Goal: Information Seeking & Learning: Check status

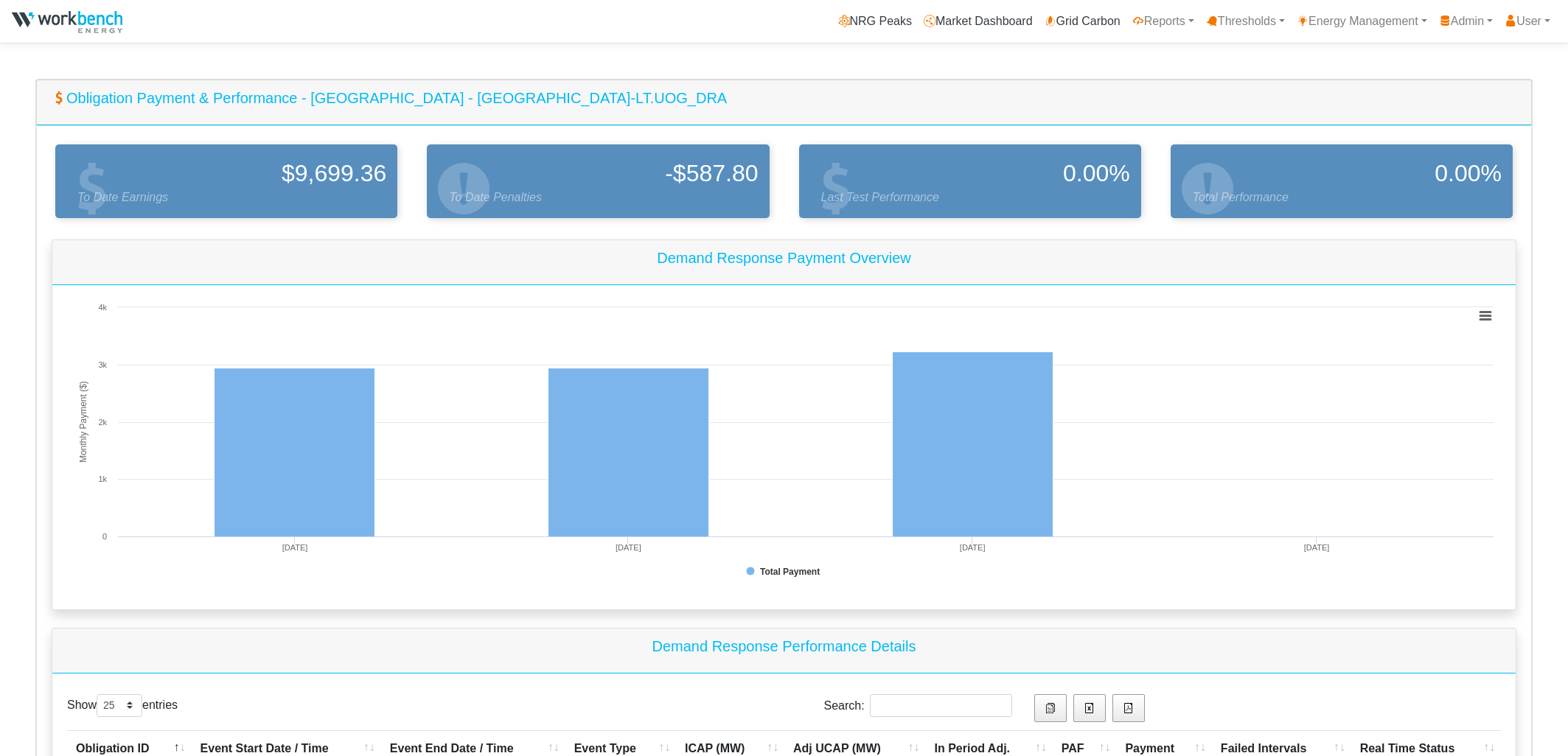
select select "25"
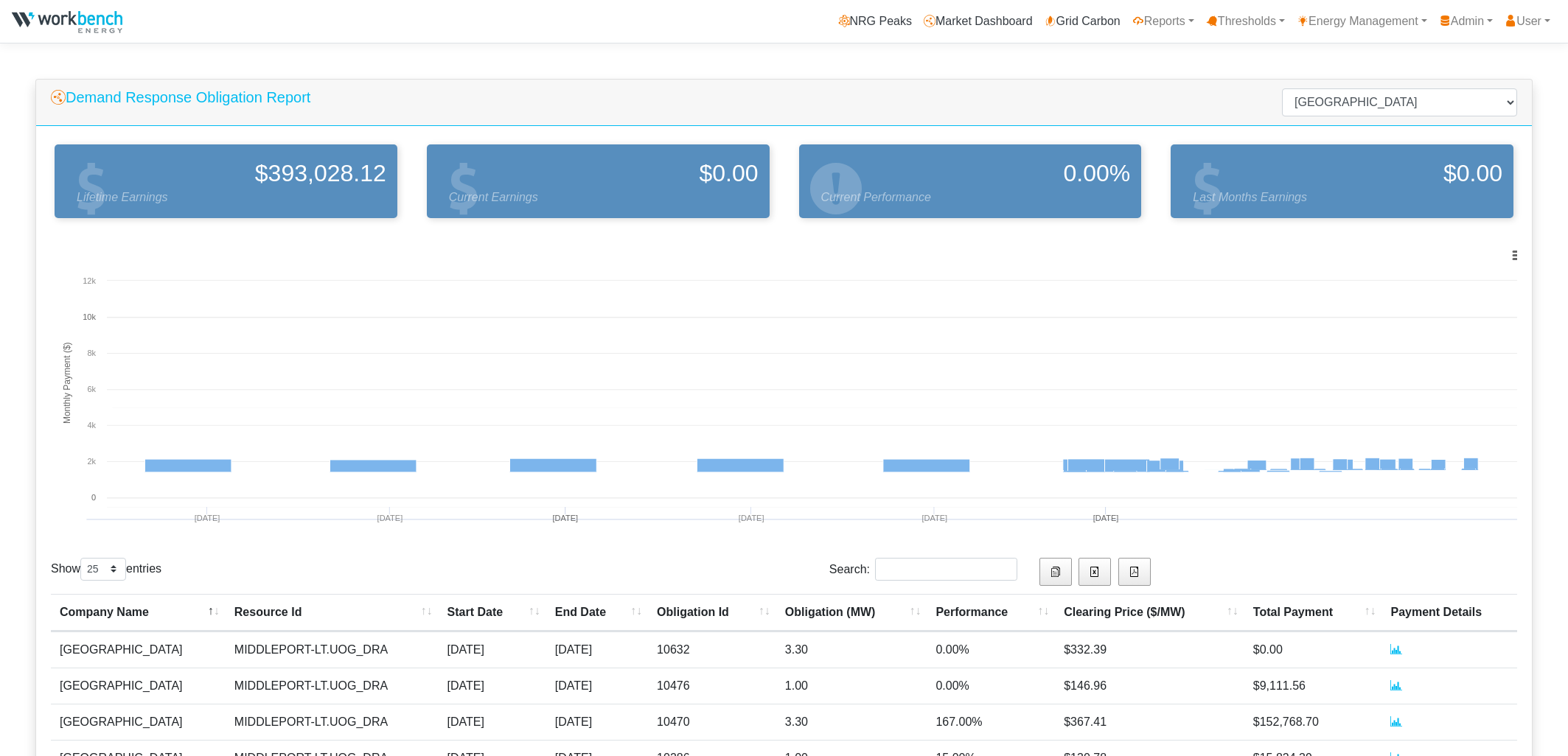
select select "25"
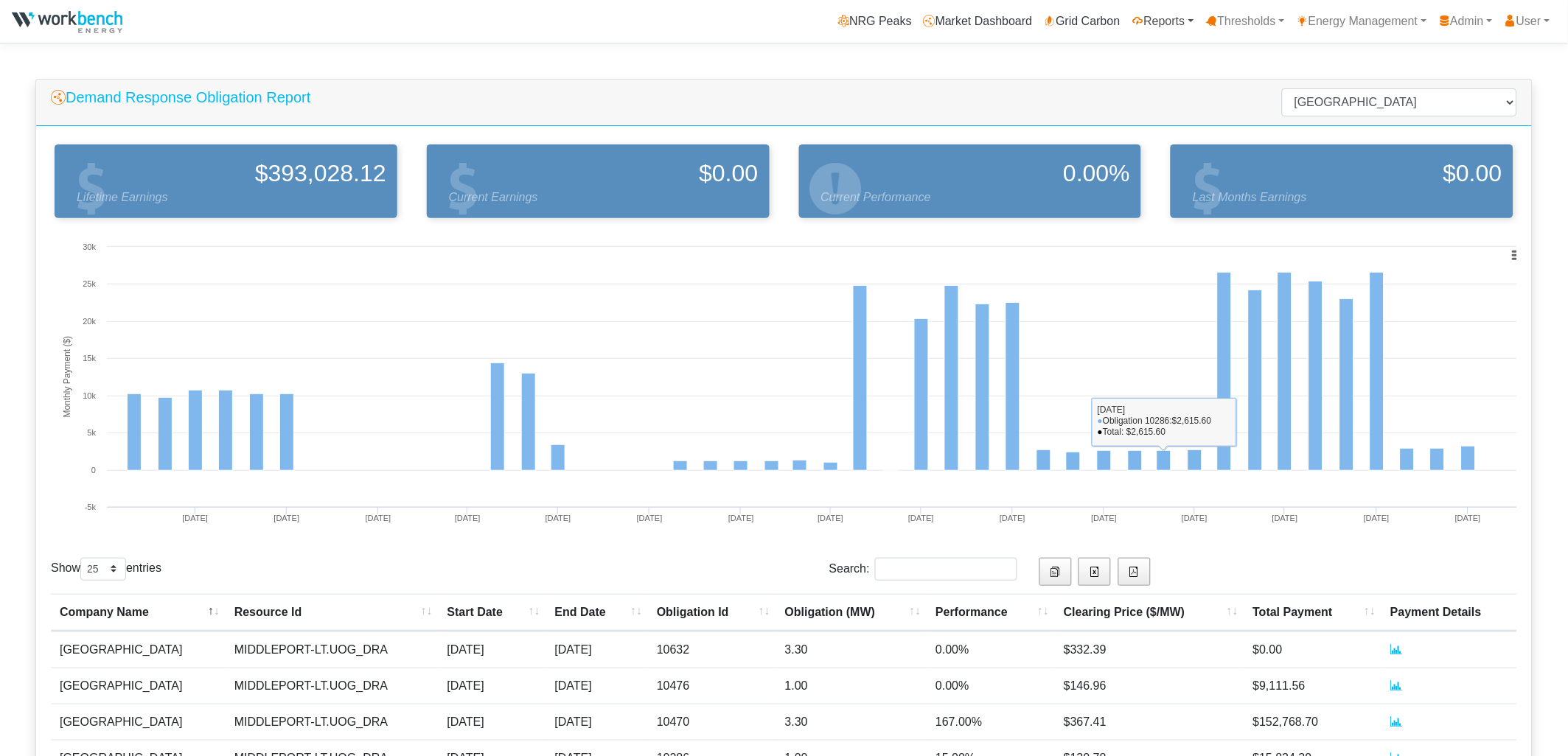
click at [1148, 16] on link "Reports" at bounding box center [1163, 22] width 74 height 30
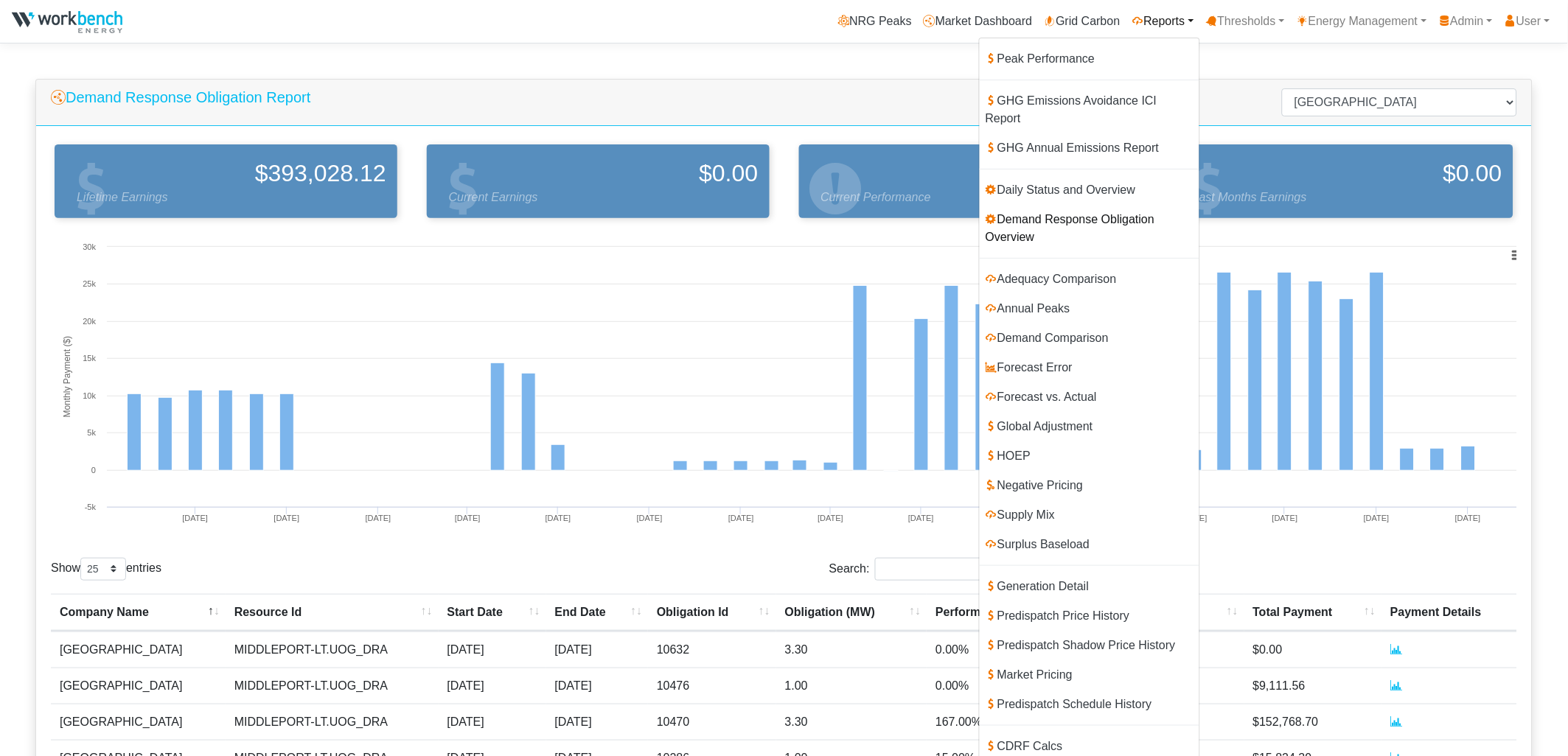
click at [1086, 205] on link "Demand Response Obligation Overview" at bounding box center [1090, 228] width 219 height 47
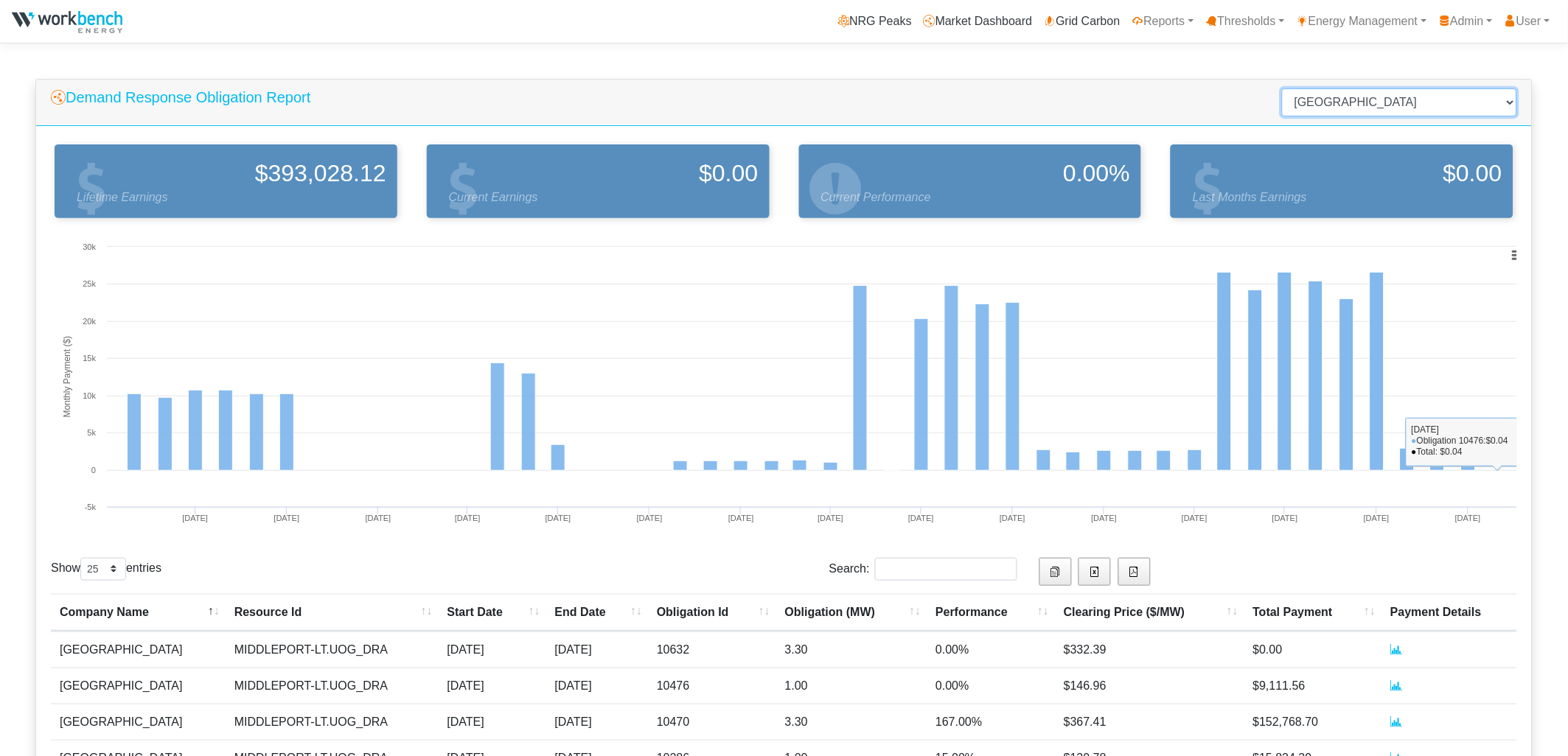
click at [1388, 102] on select "Select a Company Alectra Microgrid Services LP Arauco Ltd Arcelor Mittal Cascad…" at bounding box center [1399, 103] width 235 height 28
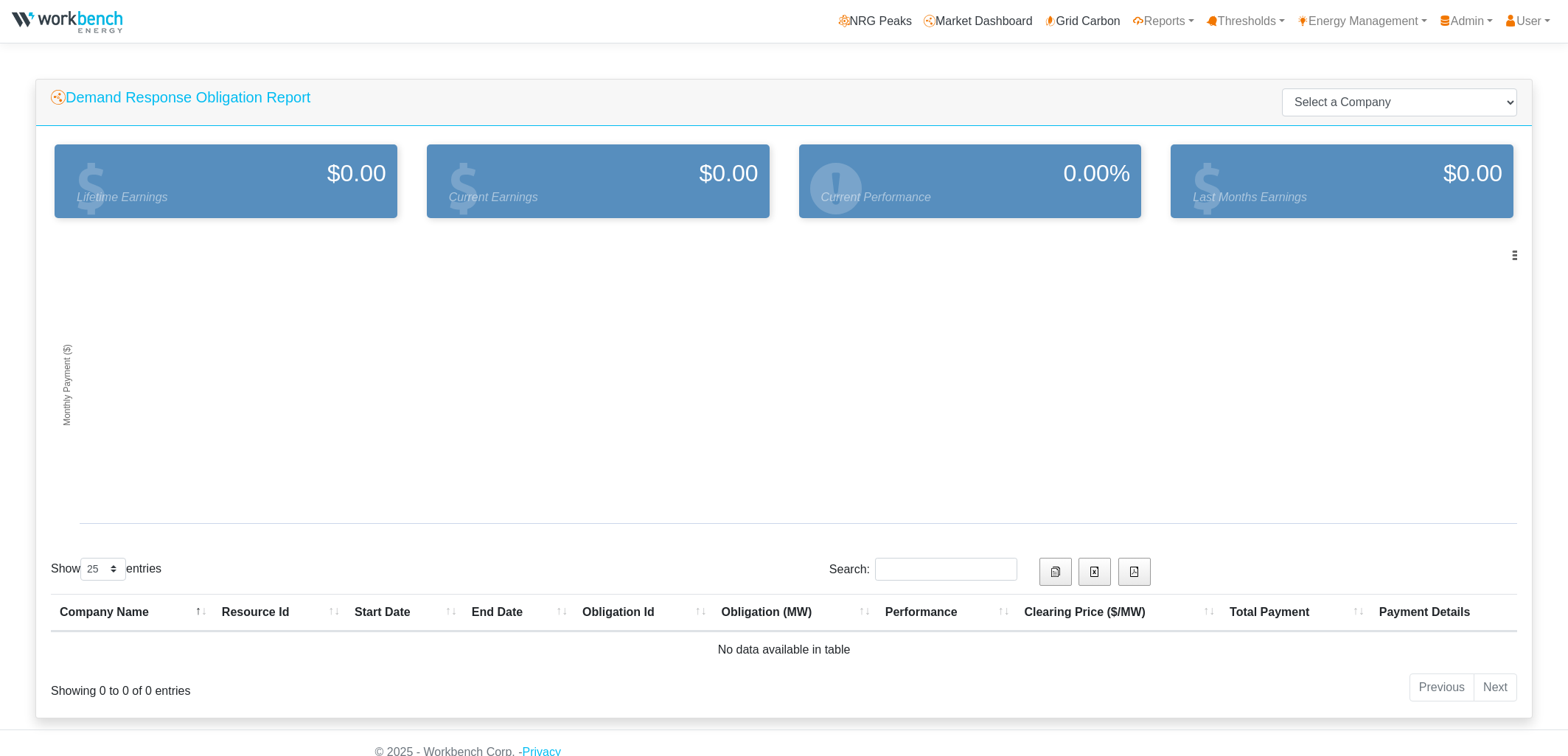
select select "25"
click at [1399, 98] on select "Select a Company Alectra Microgrid Services [PERSON_NAME] Ltd [PERSON_NAME] Cas…" at bounding box center [1399, 103] width 235 height 28
select select "192"
click at [1328, 89] on select "Select a Company Alectra Microgrid Services [PERSON_NAME] Ltd [PERSON_NAME] Cas…" at bounding box center [1399, 103] width 235 height 28
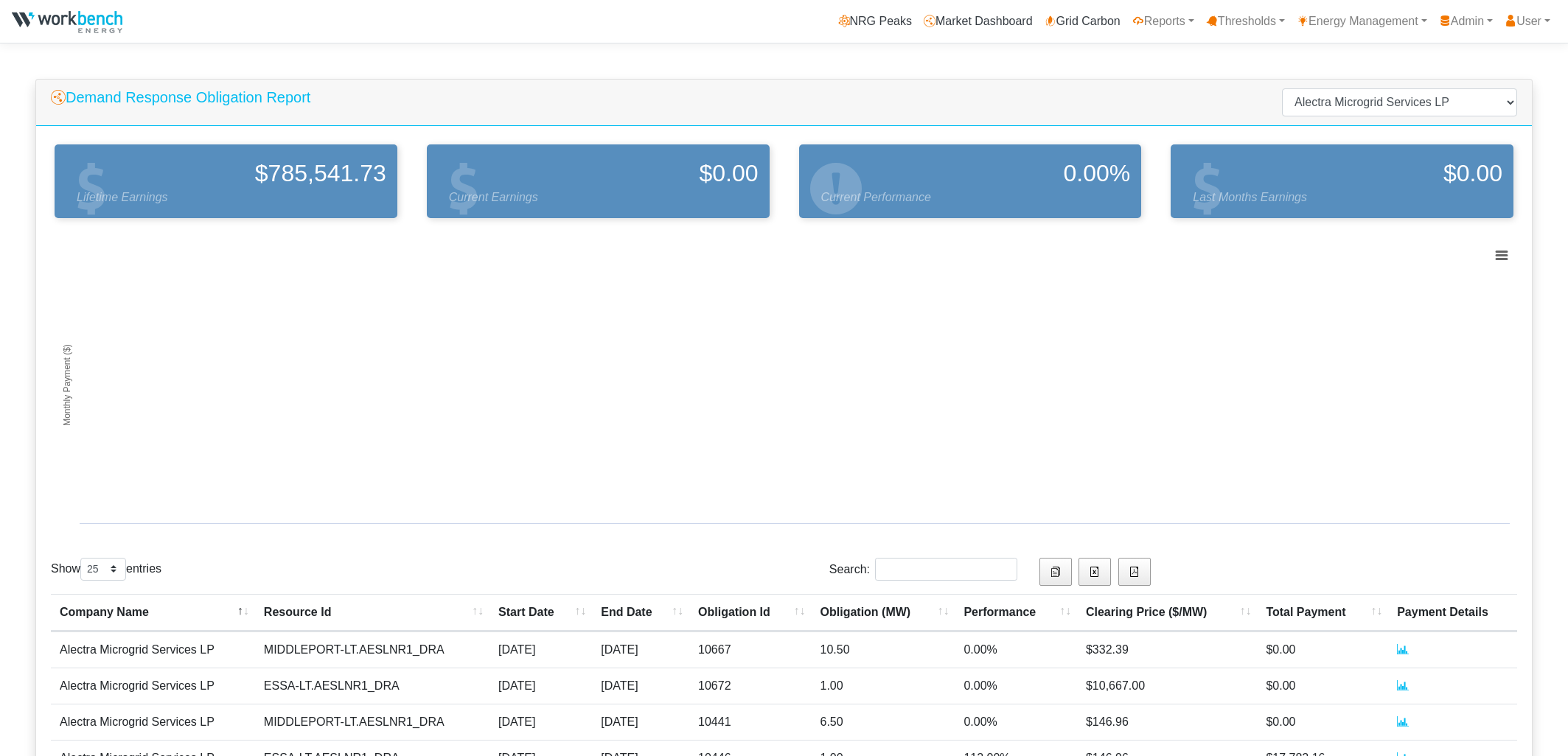
select select "25"
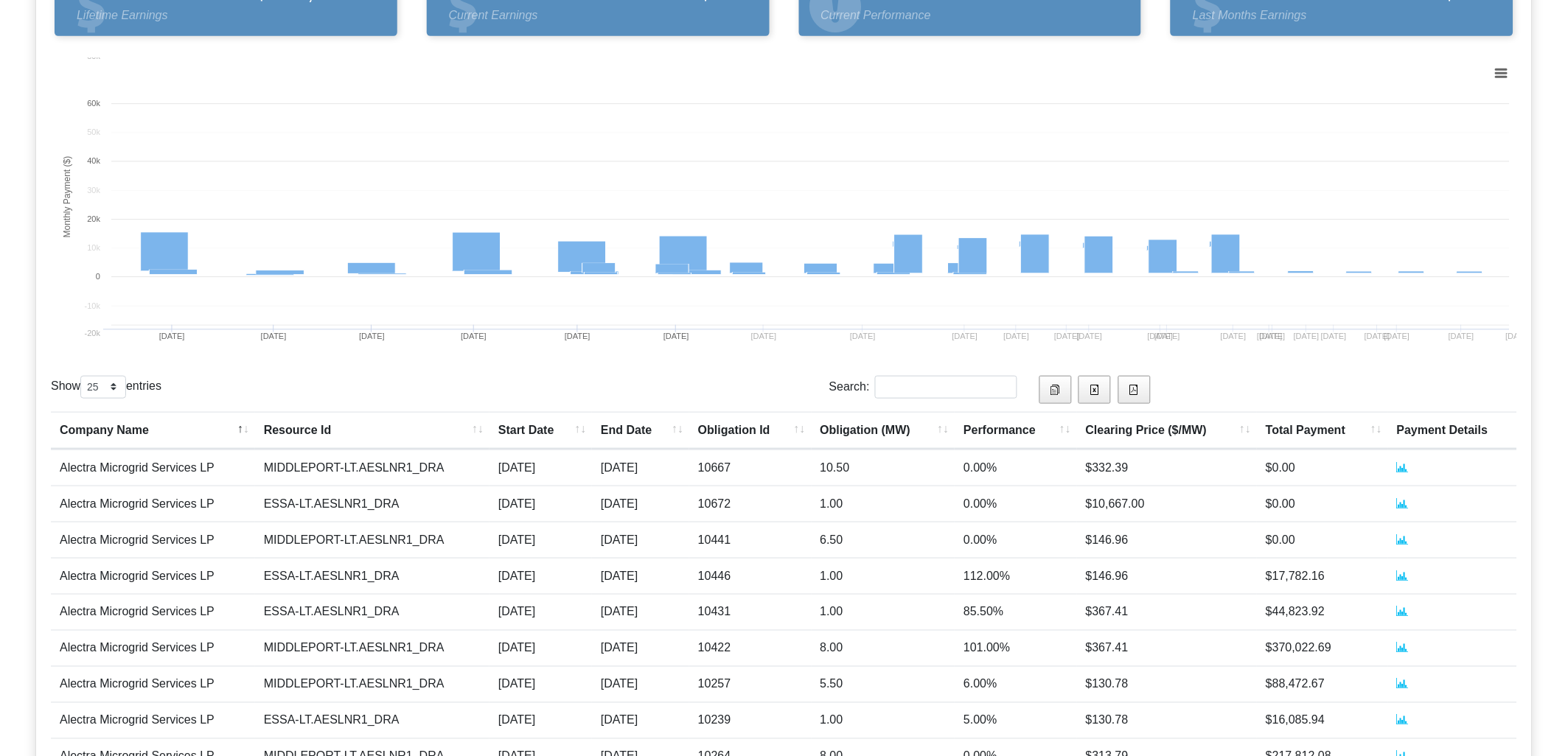
scroll to position [343, 0]
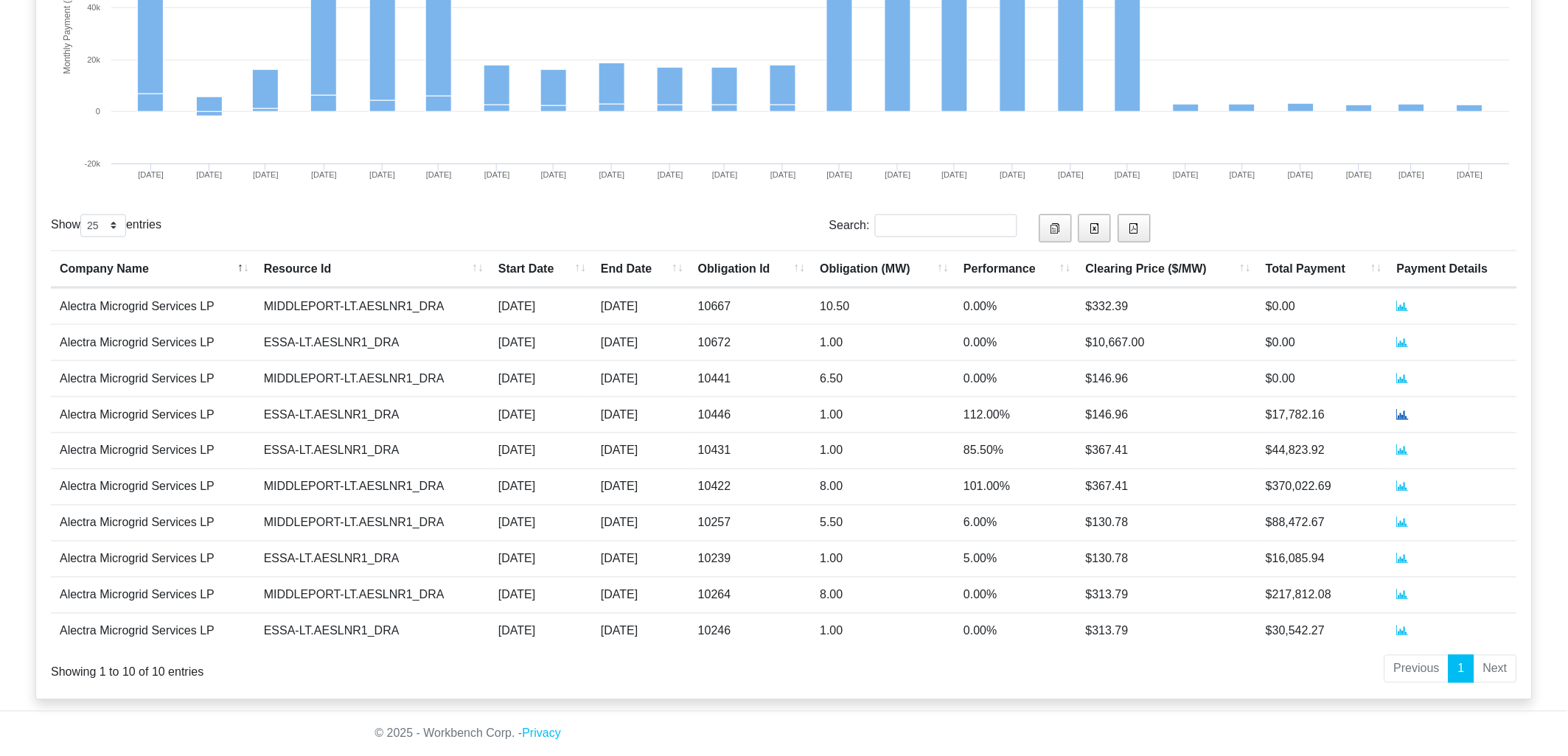
click at [1401, 410] on icon at bounding box center [1402, 414] width 11 height 11
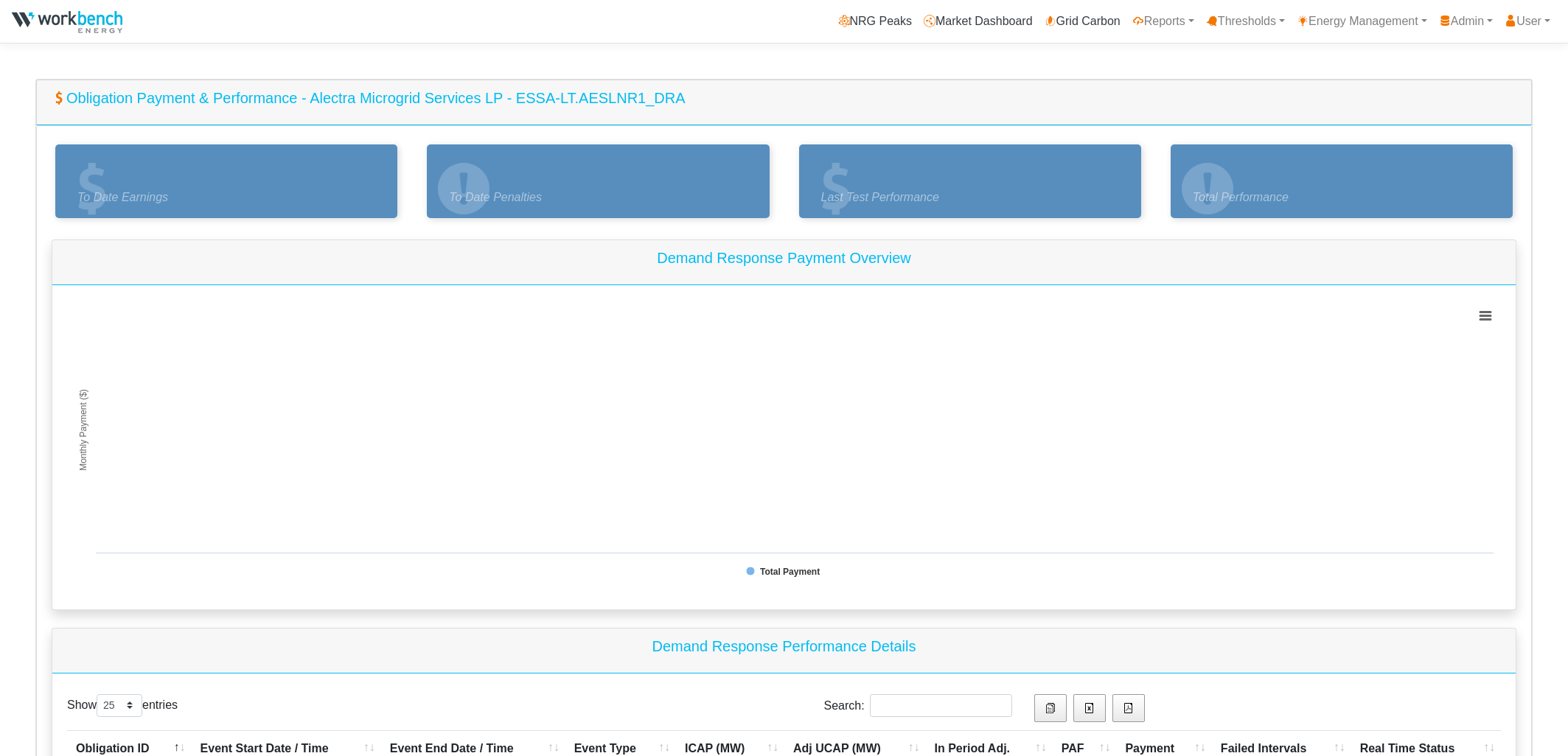
select select "25"
